Goal: Task Accomplishment & Management: Manage account settings

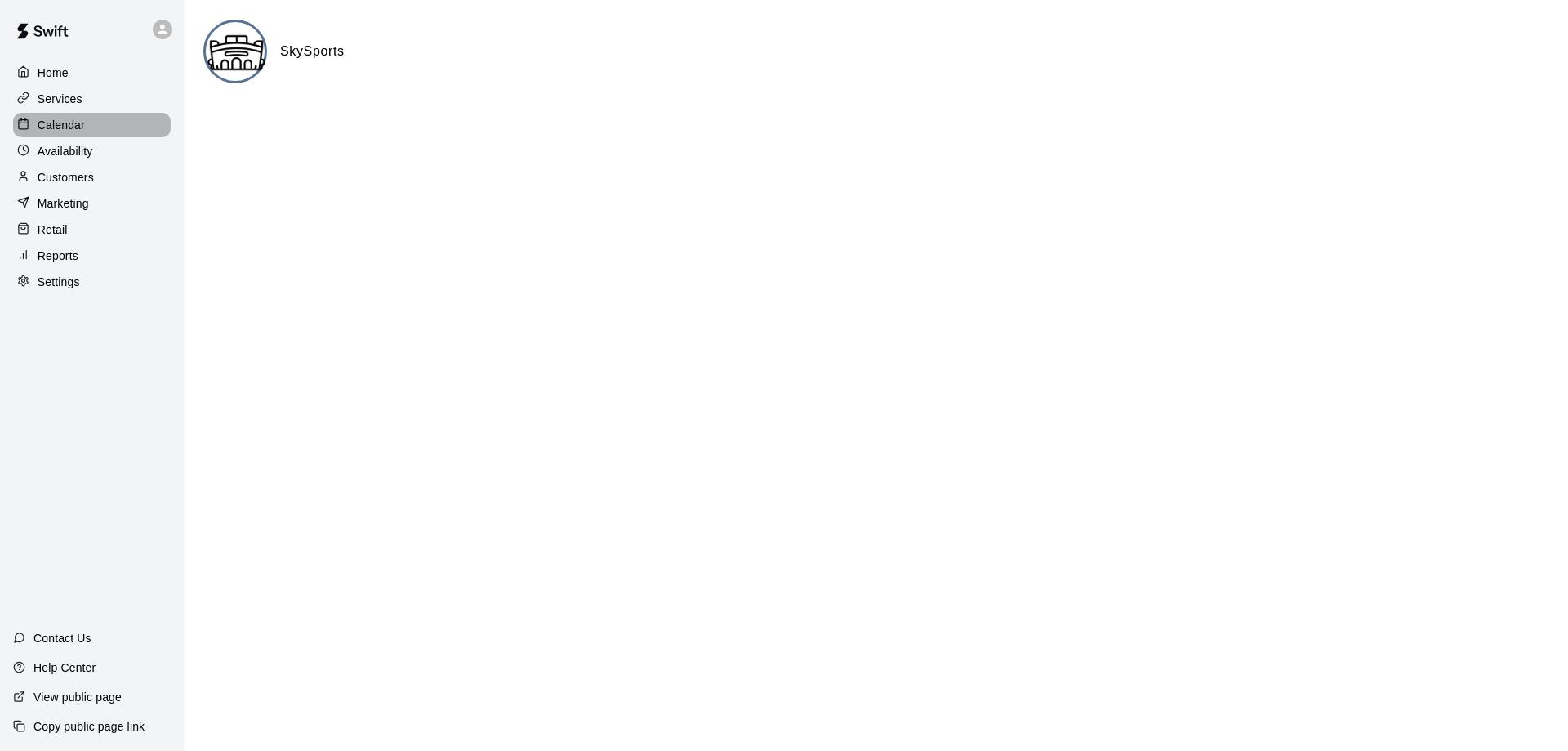
click at [41, 123] on p "Calendar" at bounding box center [61, 124] width 47 height 16
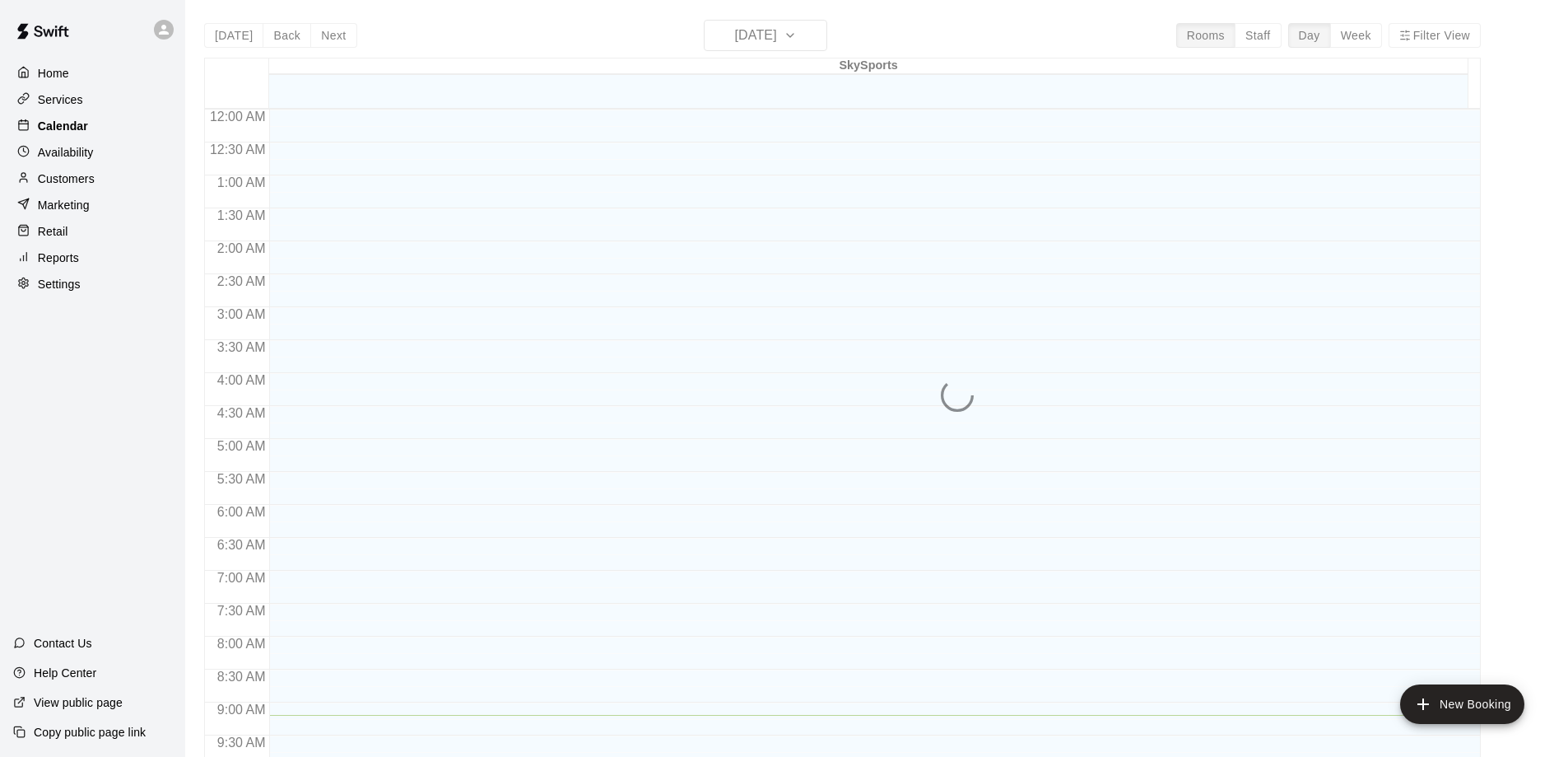
scroll to position [605, 0]
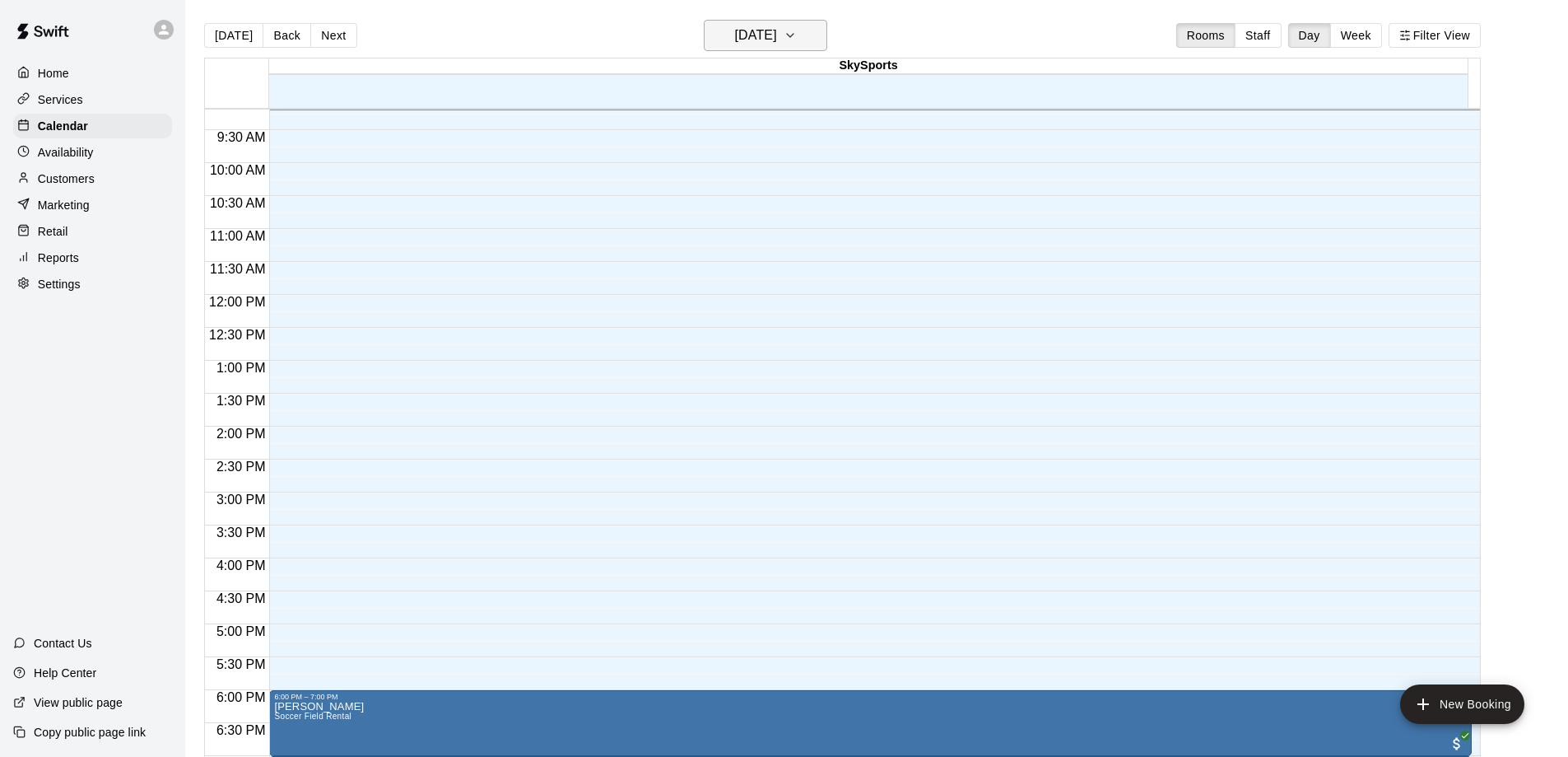
click at [797, 37] on icon "button" at bounding box center [790, 35] width 13 height 20
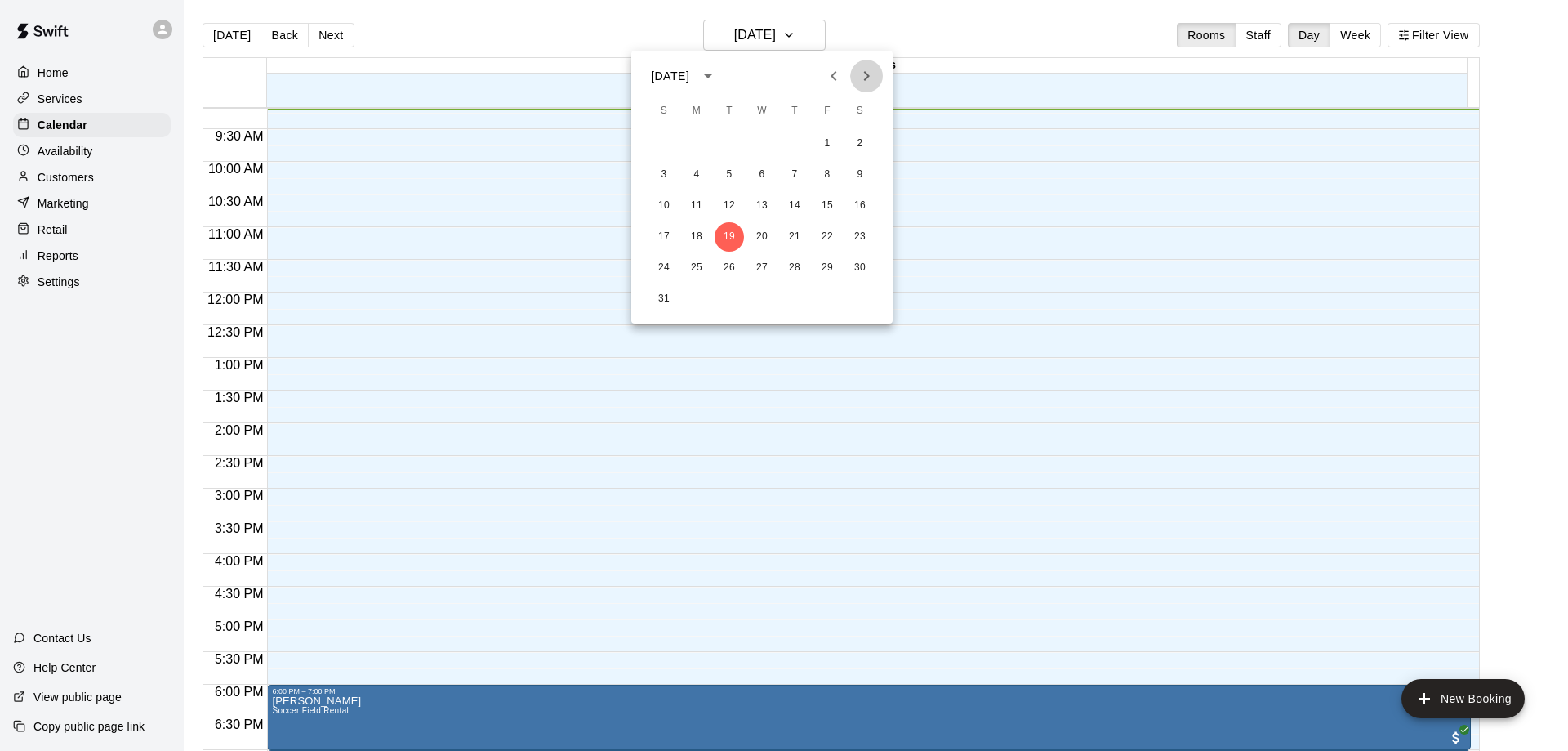
click at [864, 73] on icon "Next month" at bounding box center [866, 76] width 20 height 20
click at [860, 70] on icon "Next month" at bounding box center [866, 76] width 20 height 20
click at [722, 172] on button "4" at bounding box center [729, 175] width 29 height 29
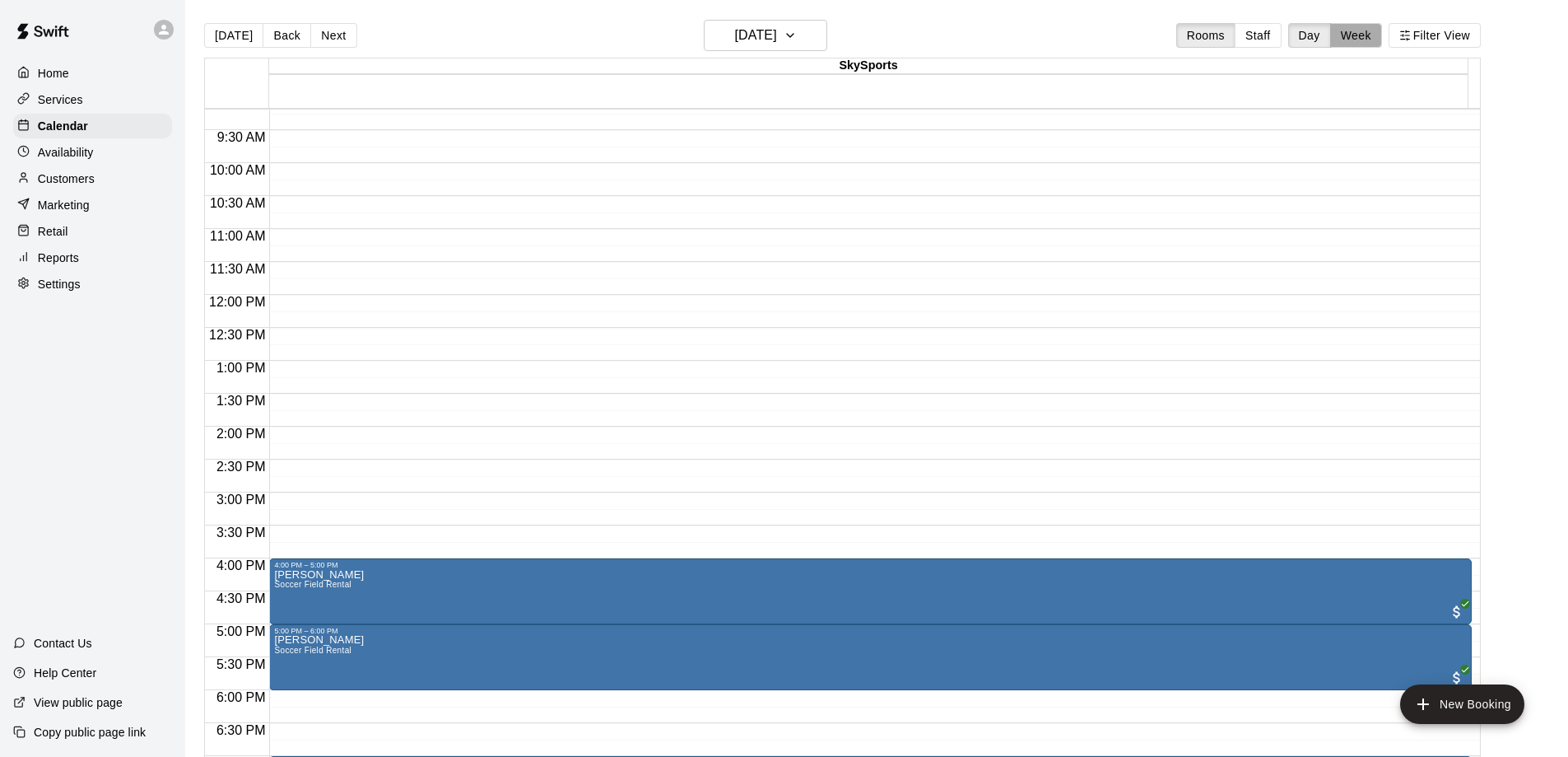
click at [1365, 30] on button "Week" at bounding box center [1356, 36] width 52 height 24
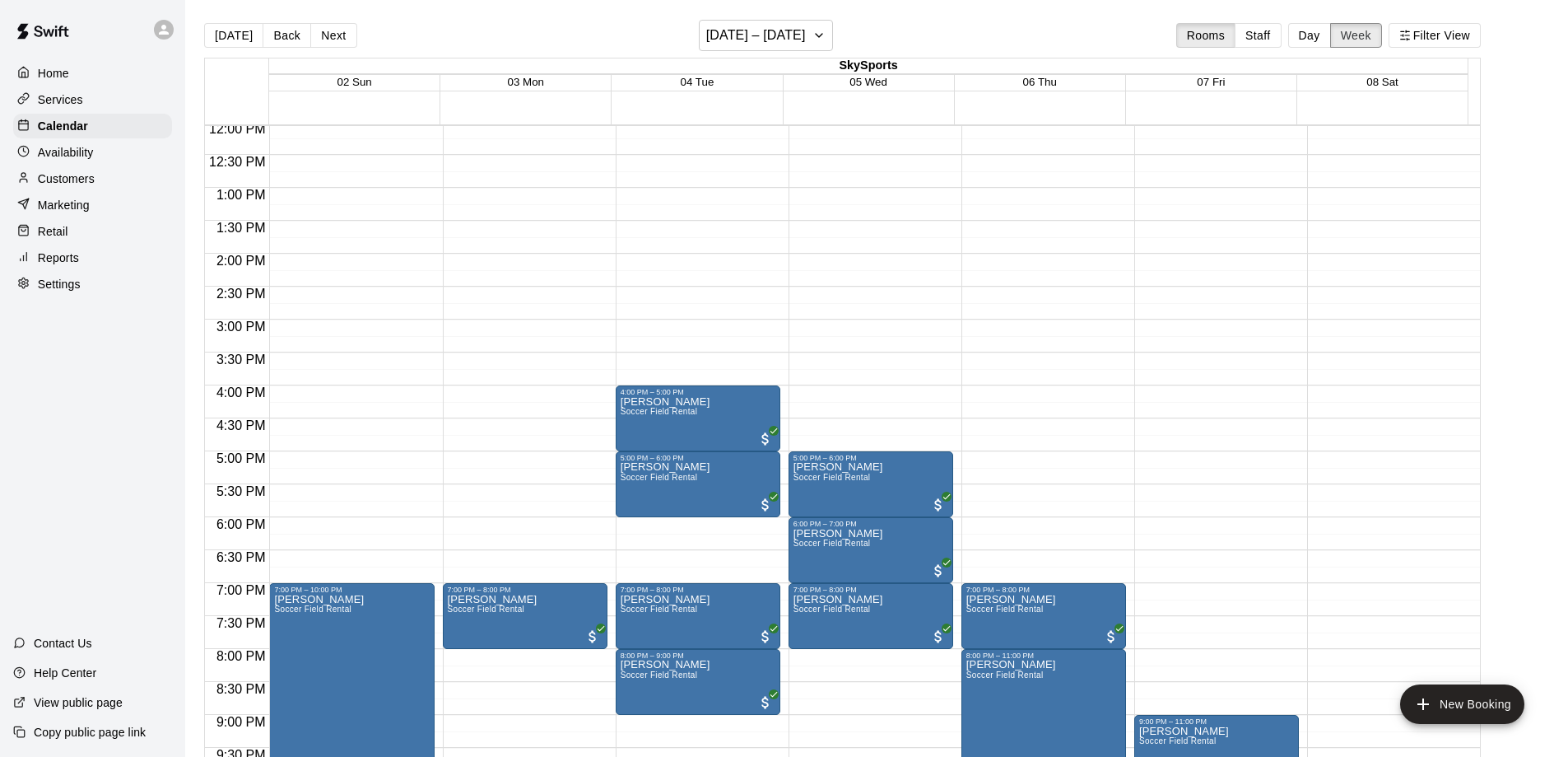
scroll to position [795, 0]
click at [822, 32] on icon "button" at bounding box center [818, 35] width 13 height 20
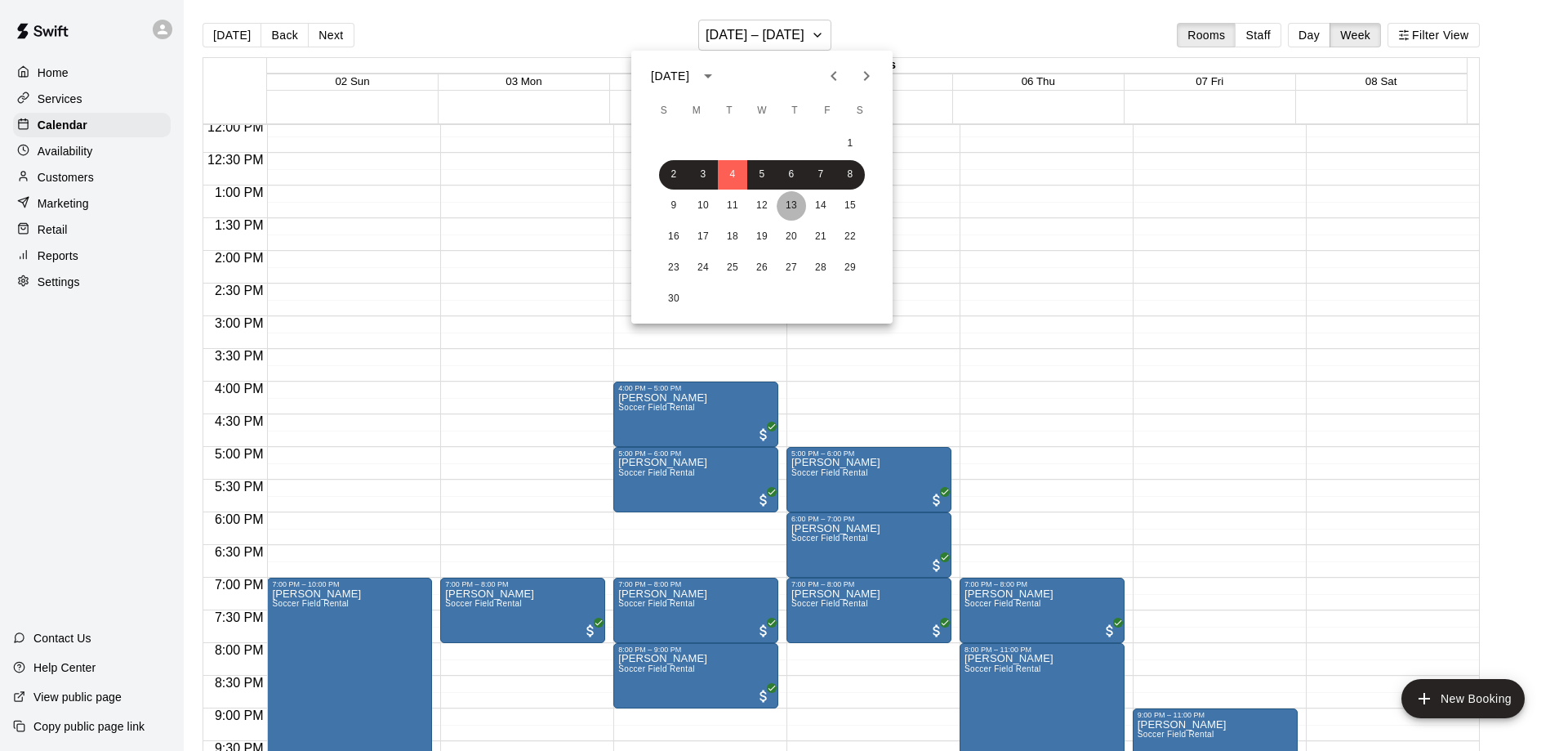
click at [795, 202] on button "13" at bounding box center [791, 206] width 29 height 29
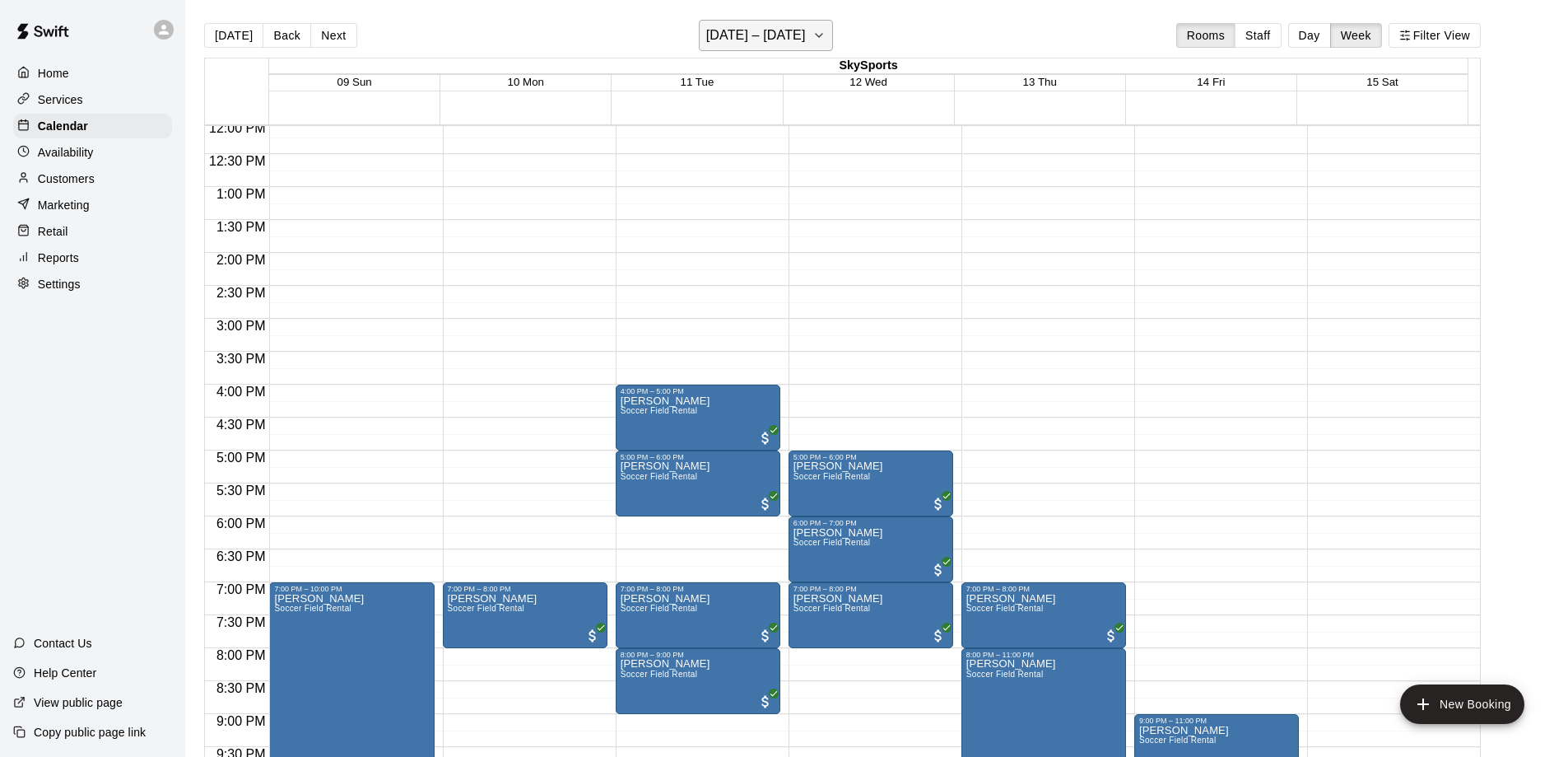
click at [816, 42] on button "[DATE] – [DATE]" at bounding box center [765, 36] width 134 height 31
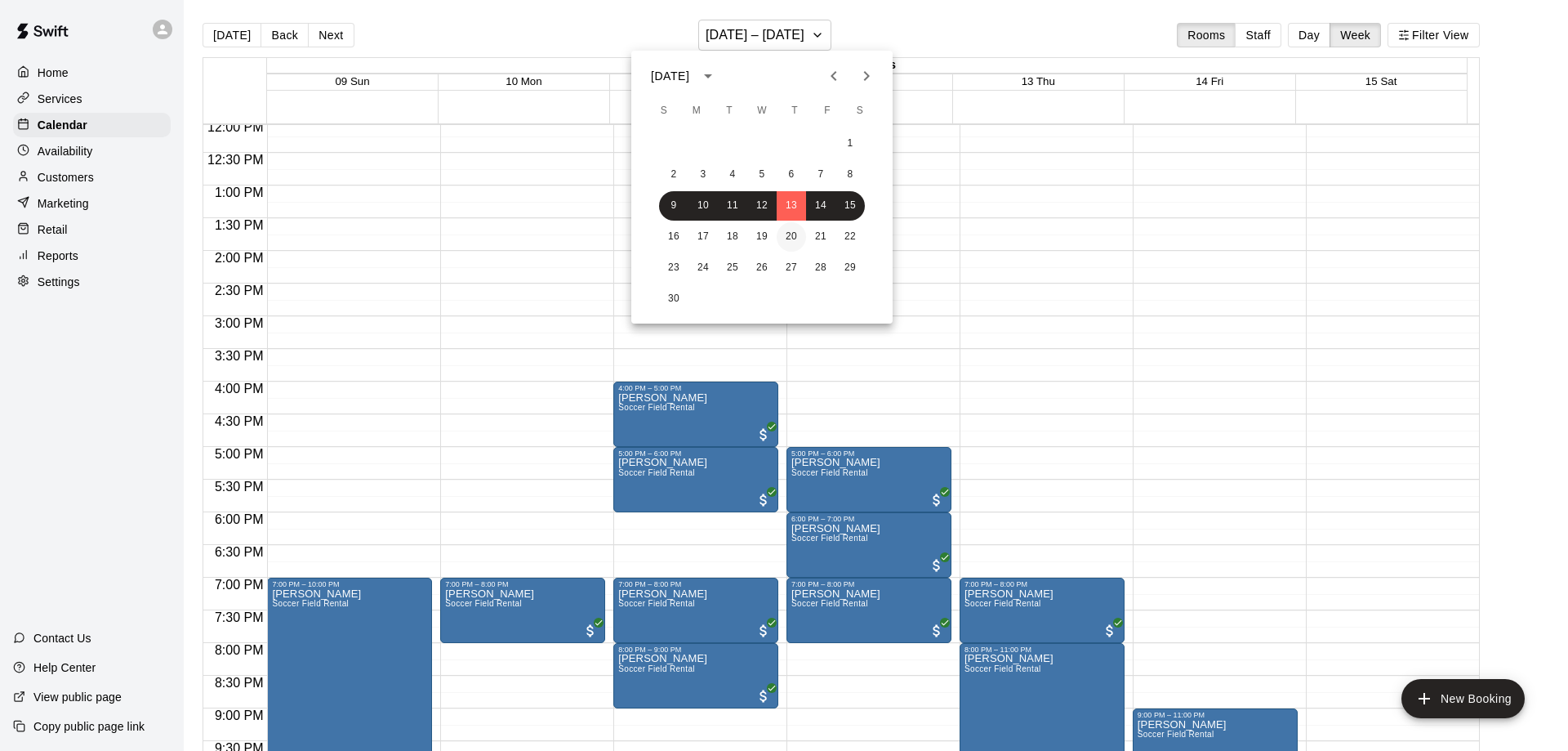
click at [805, 233] on button "20" at bounding box center [791, 237] width 29 height 29
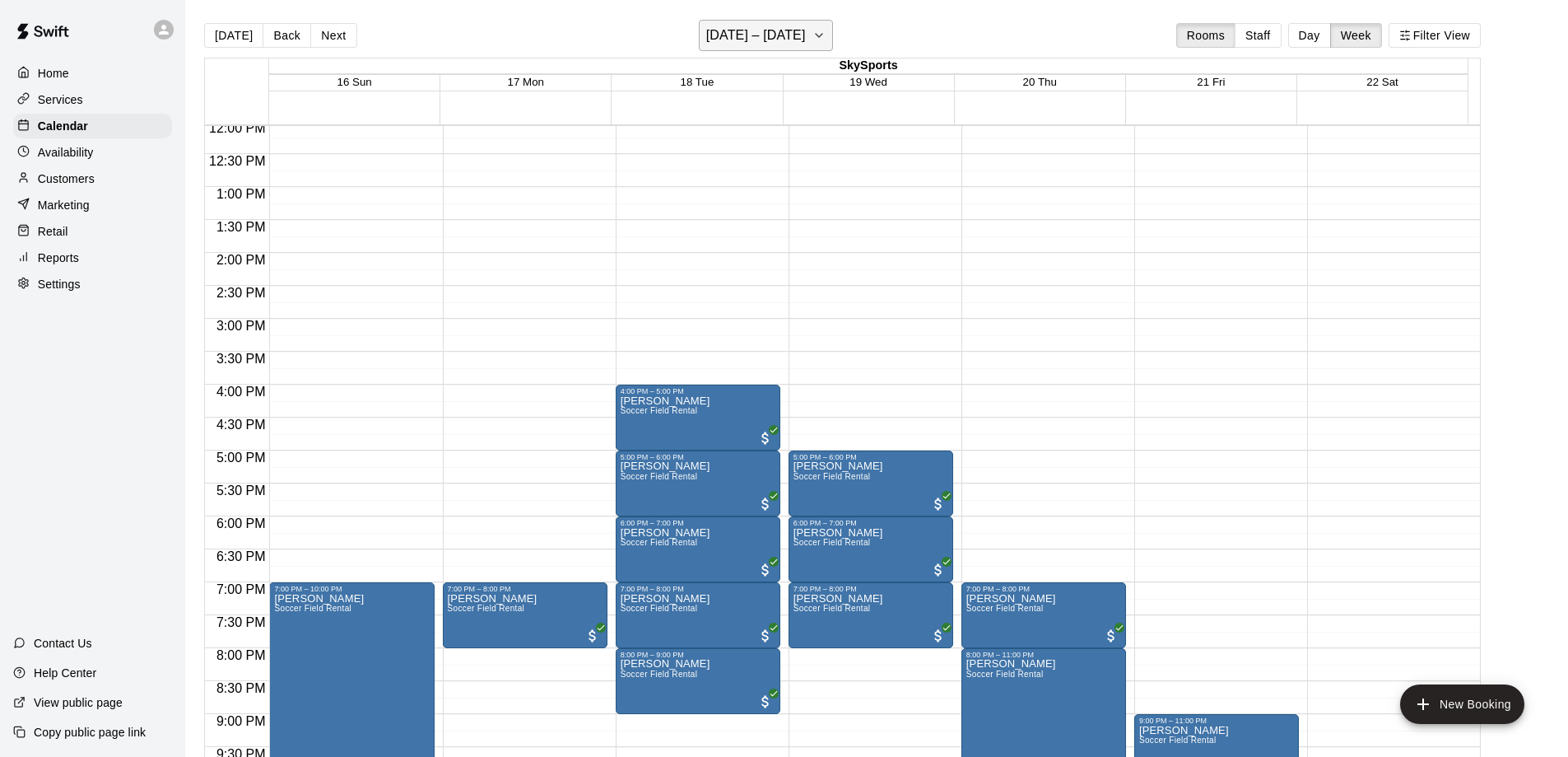
click at [816, 36] on button "[DATE] – [DATE]" at bounding box center [765, 36] width 134 height 31
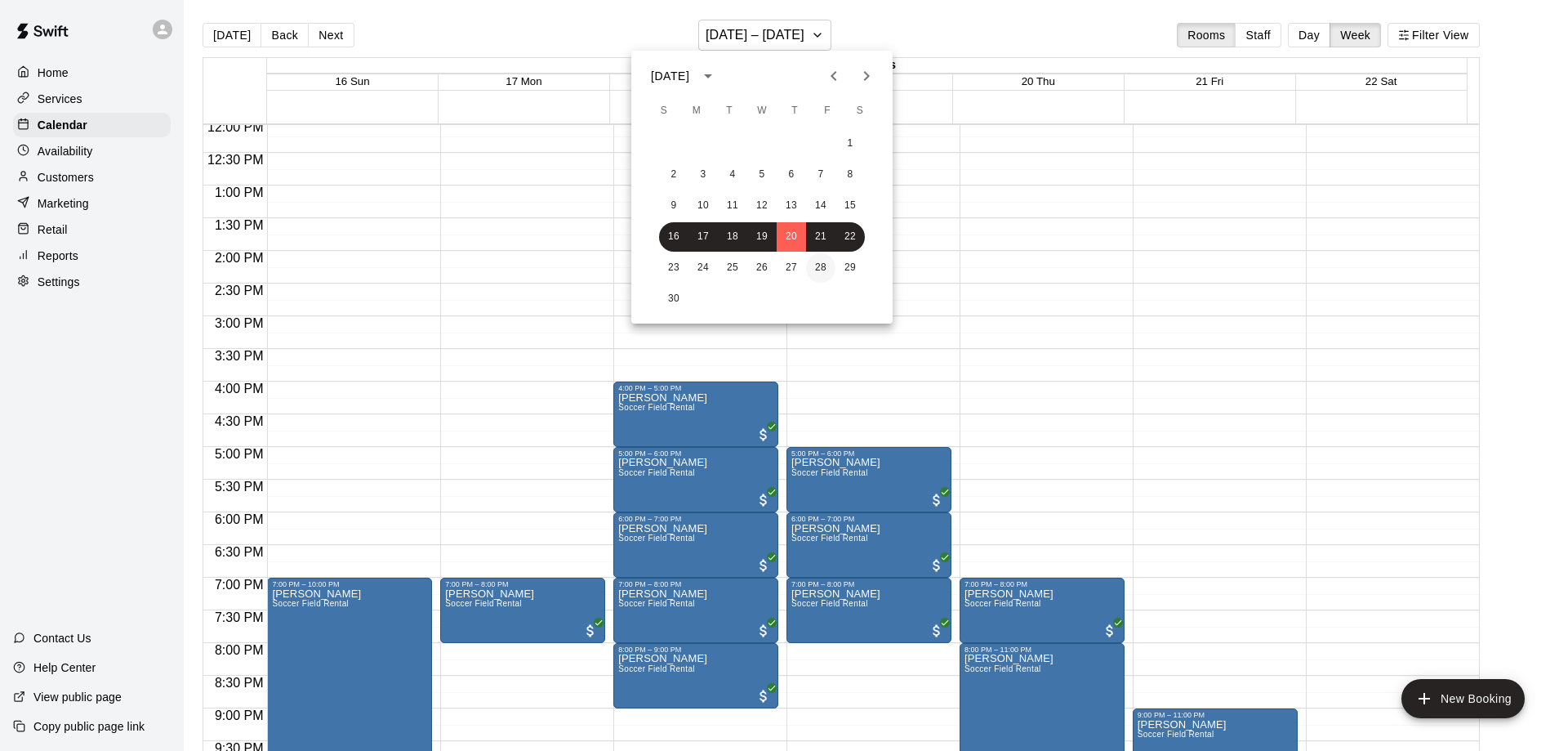
click at [810, 260] on button "28" at bounding box center [821, 268] width 29 height 29
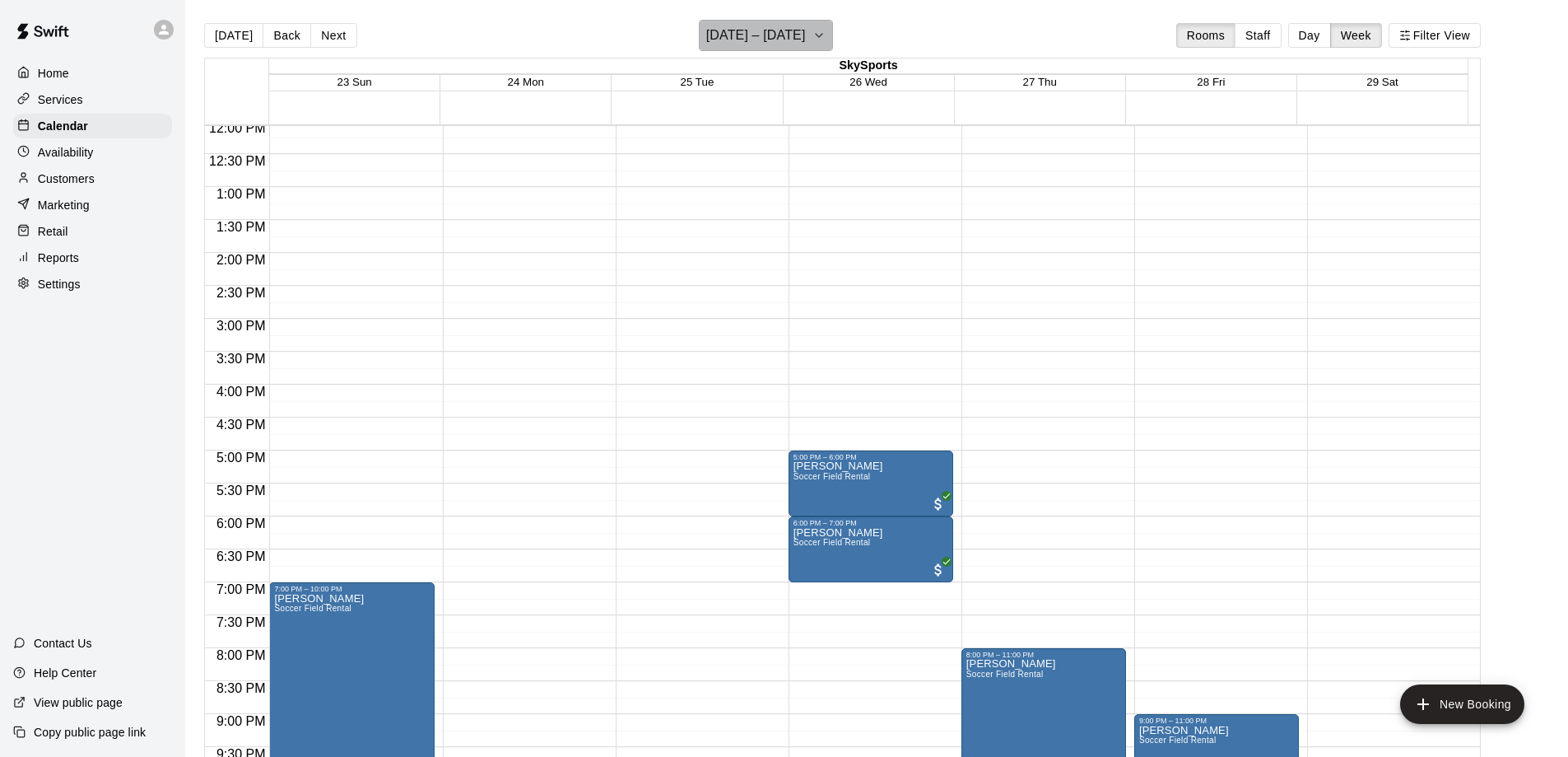
click at [822, 36] on icon "button" at bounding box center [819, 36] width 7 height 3
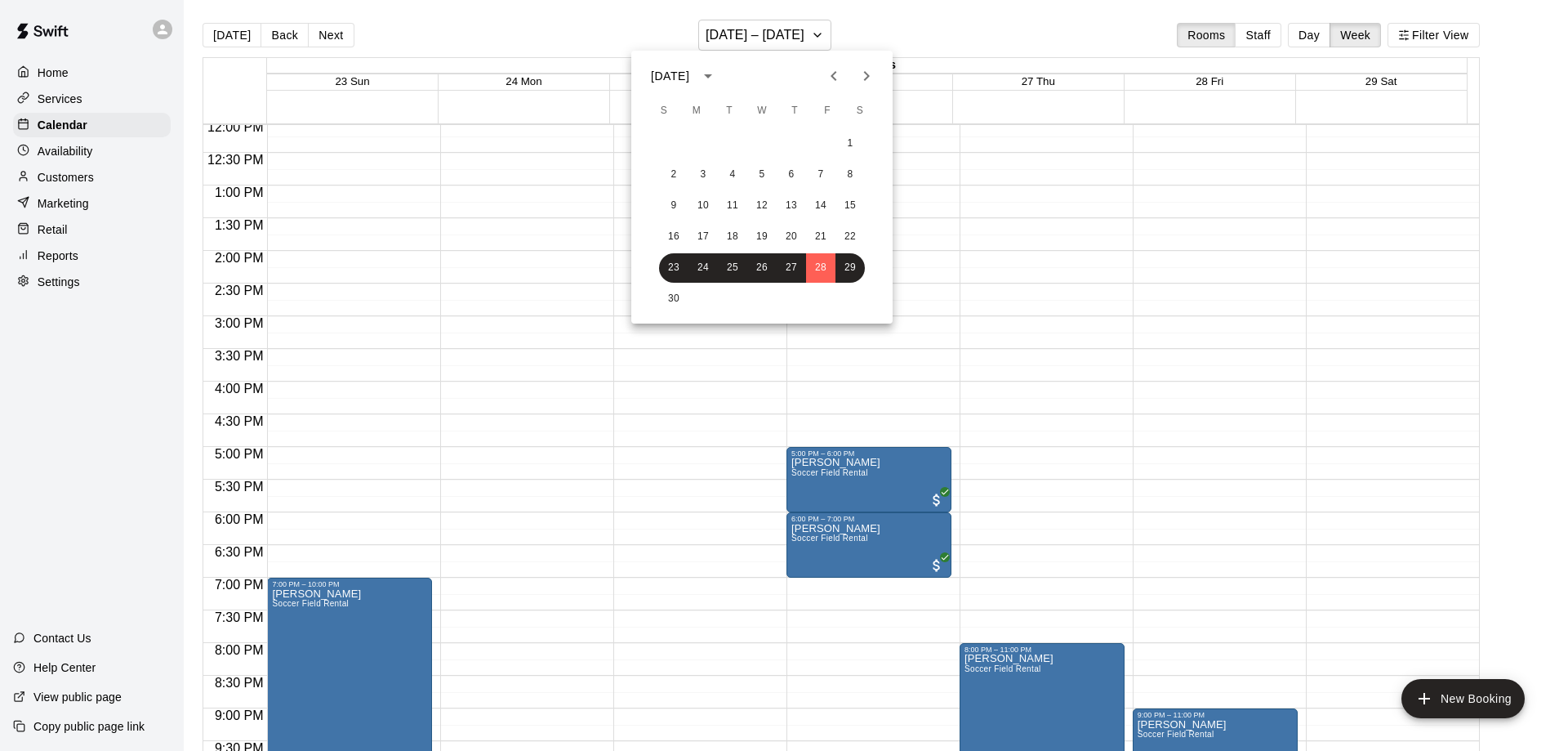
click at [861, 72] on icon "Next month" at bounding box center [866, 76] width 20 height 20
click at [820, 139] on button "5" at bounding box center [821, 144] width 29 height 29
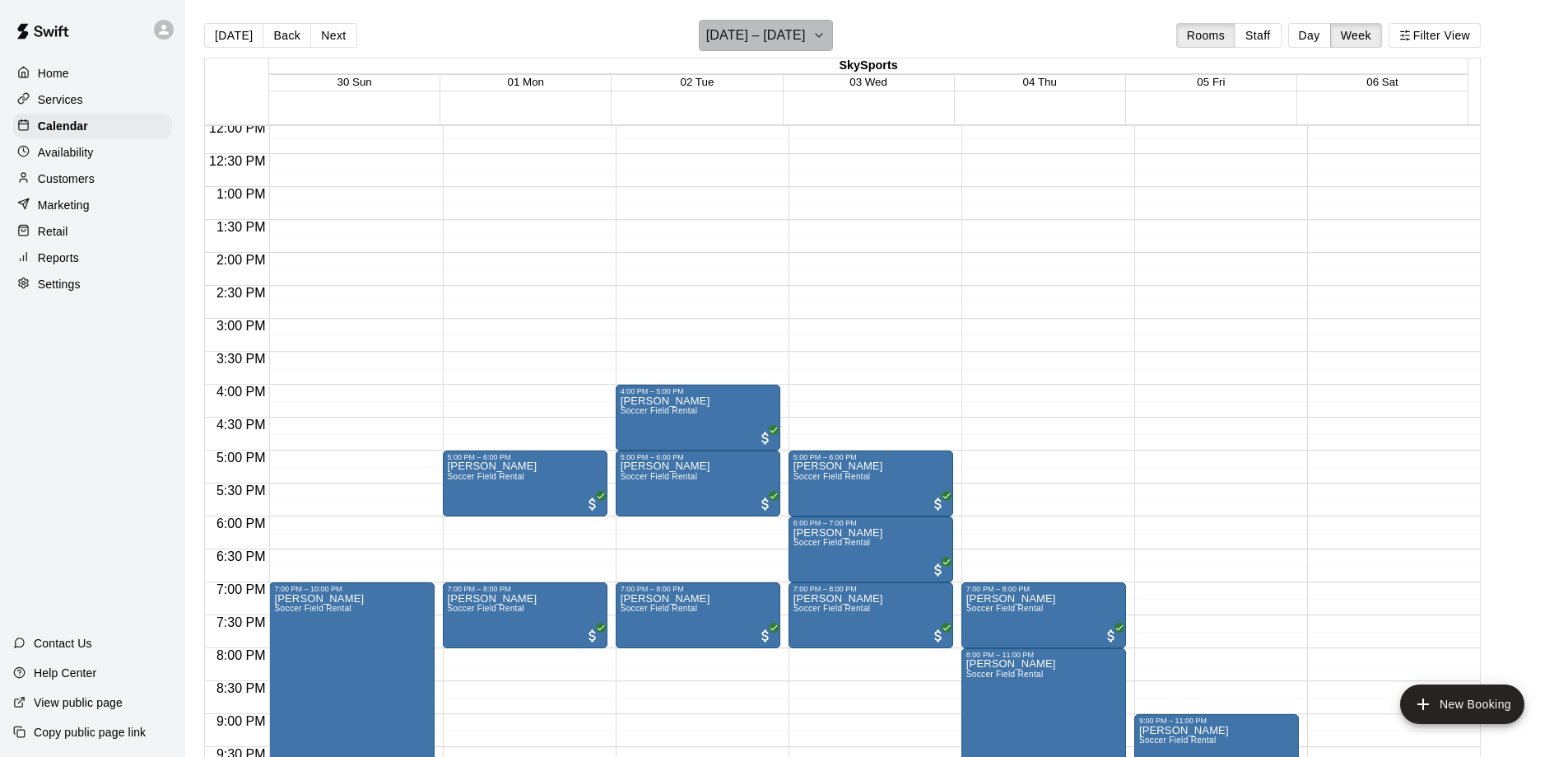
click at [806, 34] on h6 "[DATE] – [DATE]" at bounding box center [756, 35] width 100 height 23
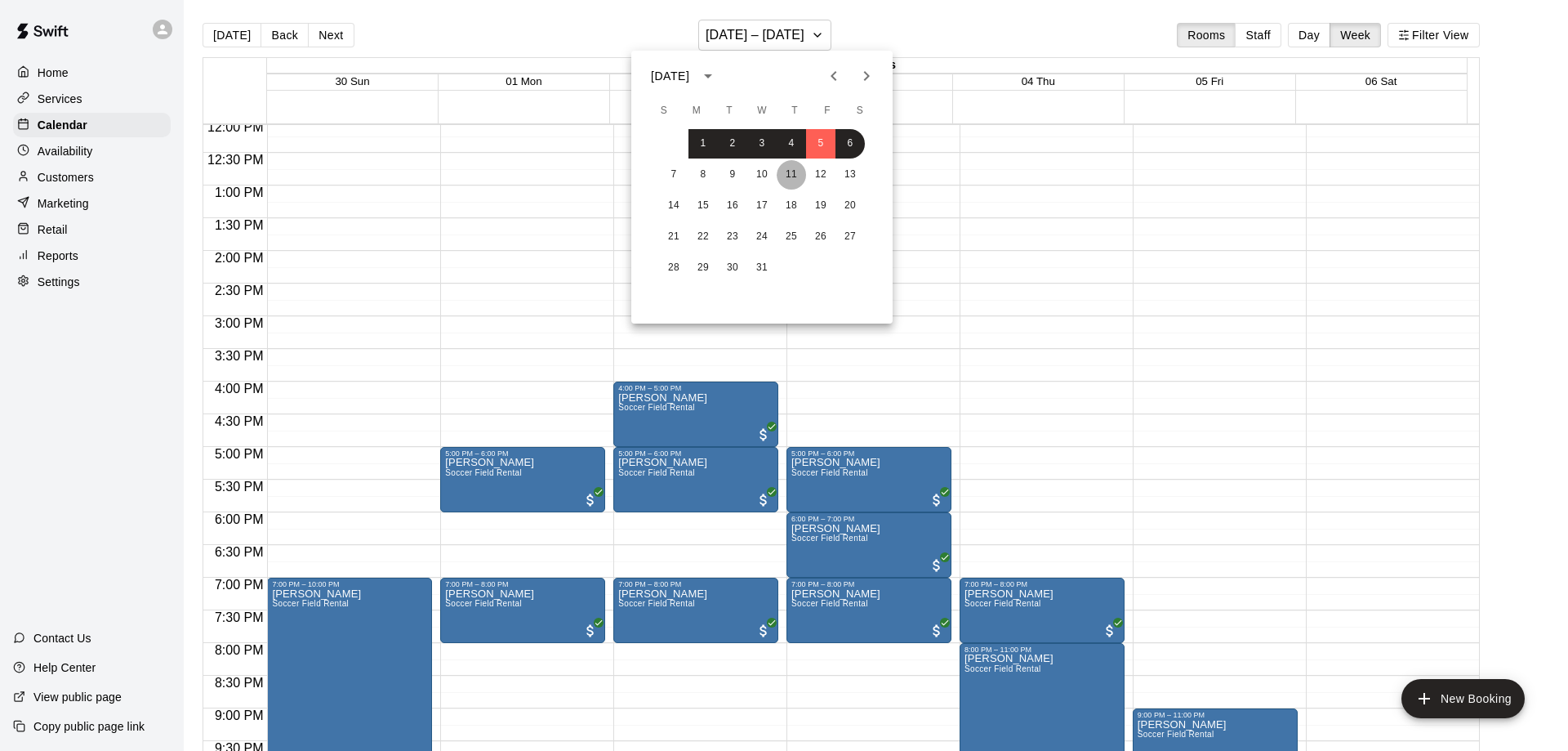
click at [795, 175] on button "11" at bounding box center [791, 175] width 29 height 29
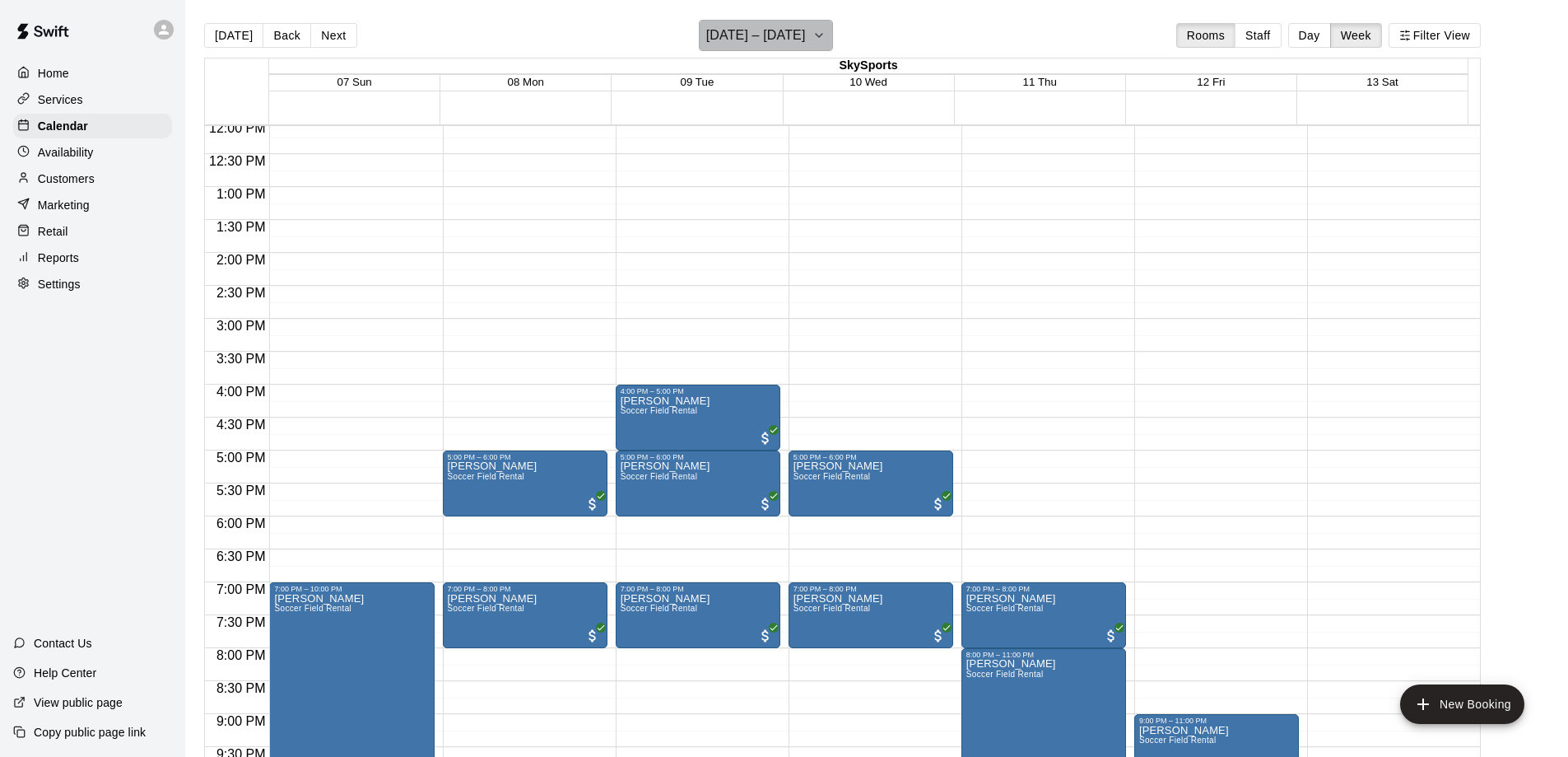
click at [806, 34] on h6 "[DATE] – [DATE]" at bounding box center [756, 35] width 100 height 23
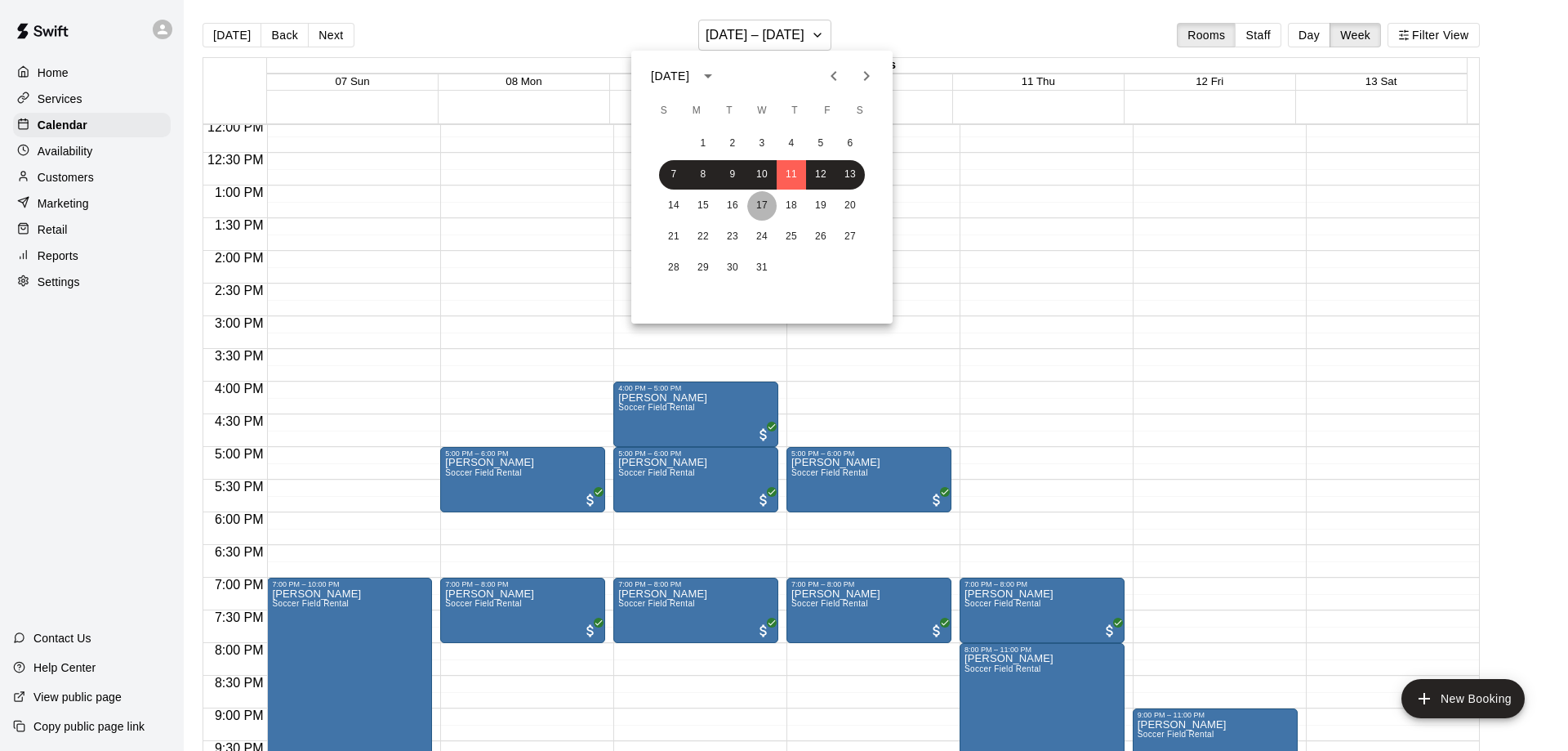
click at [761, 210] on button "17" at bounding box center [762, 206] width 29 height 29
